Goal: Use online tool/utility: Utilize a website feature to perform a specific function

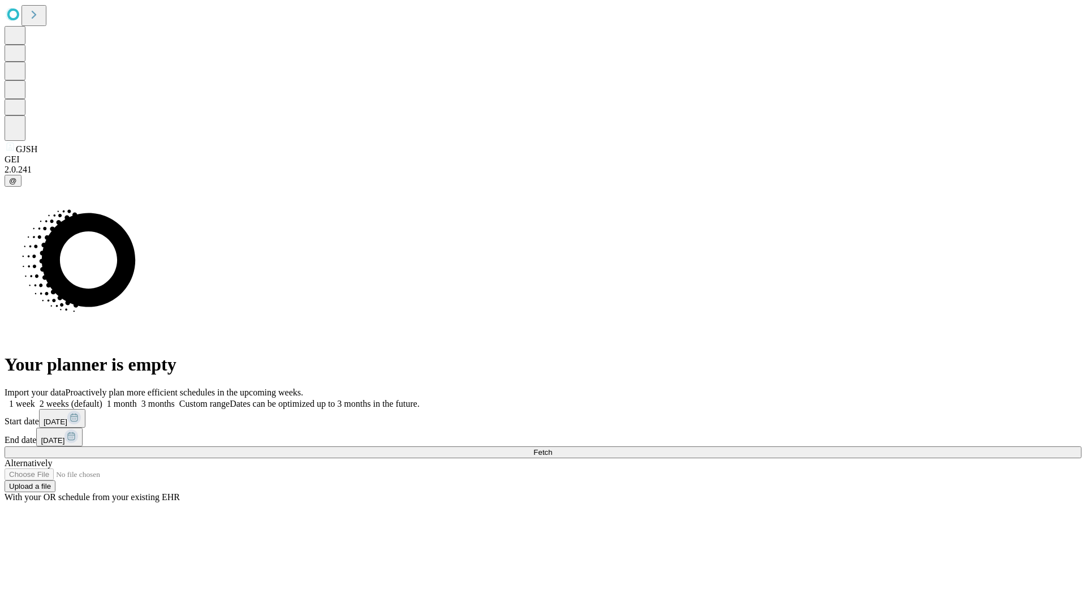
click at [552, 448] on span "Fetch" at bounding box center [542, 452] width 19 height 8
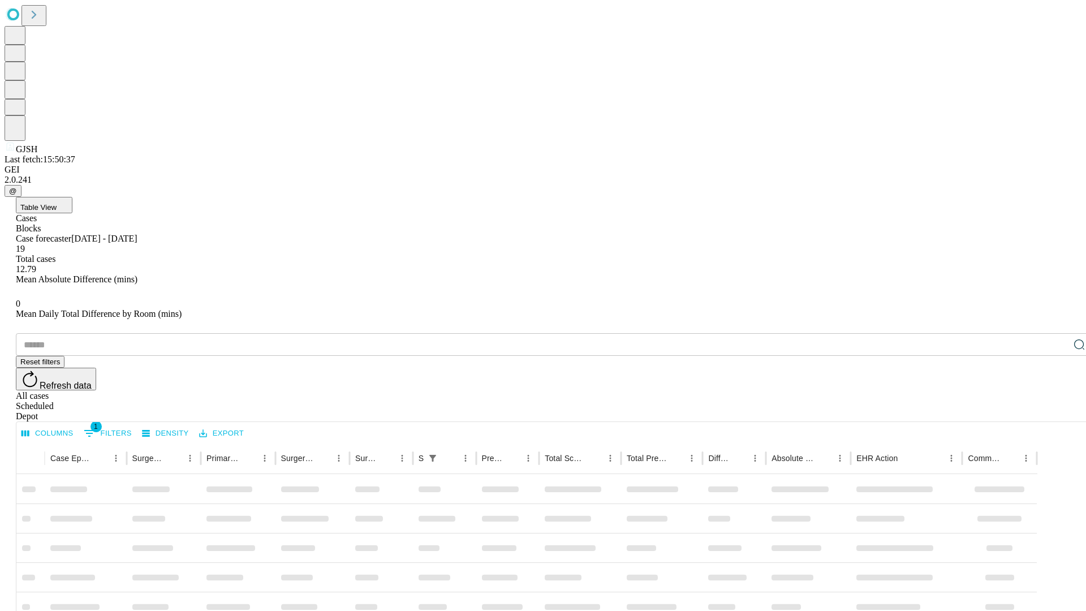
click at [1057, 411] on div "Depot" at bounding box center [554, 416] width 1077 height 10
